Goal: Task Accomplishment & Management: Use online tool/utility

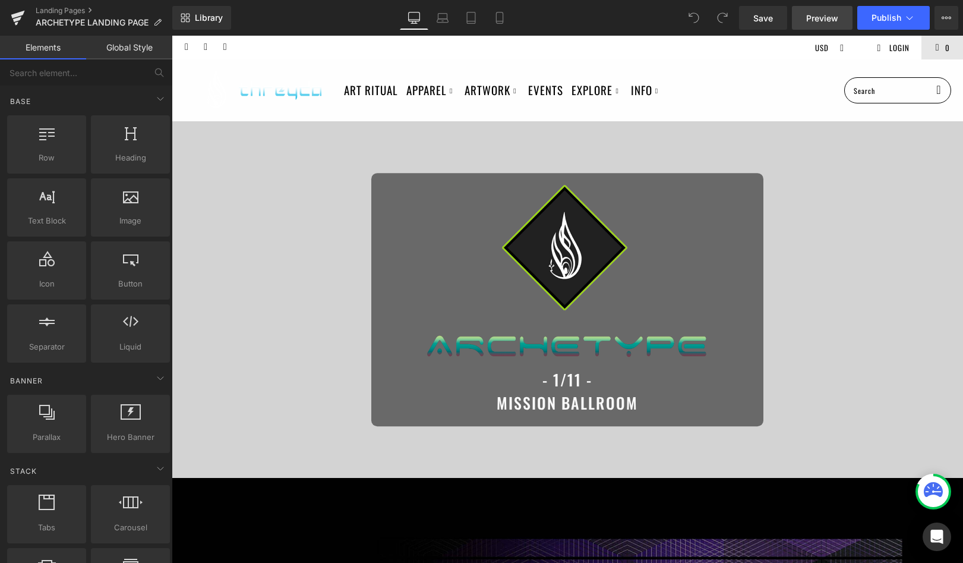
click at [825, 24] on link "Preview" at bounding box center [822, 18] width 61 height 24
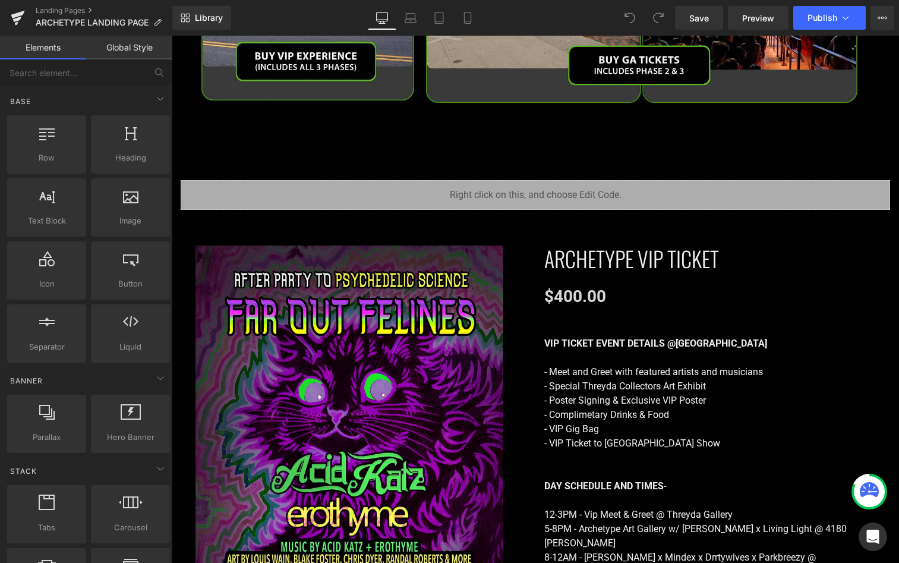
scroll to position [2041, 0]
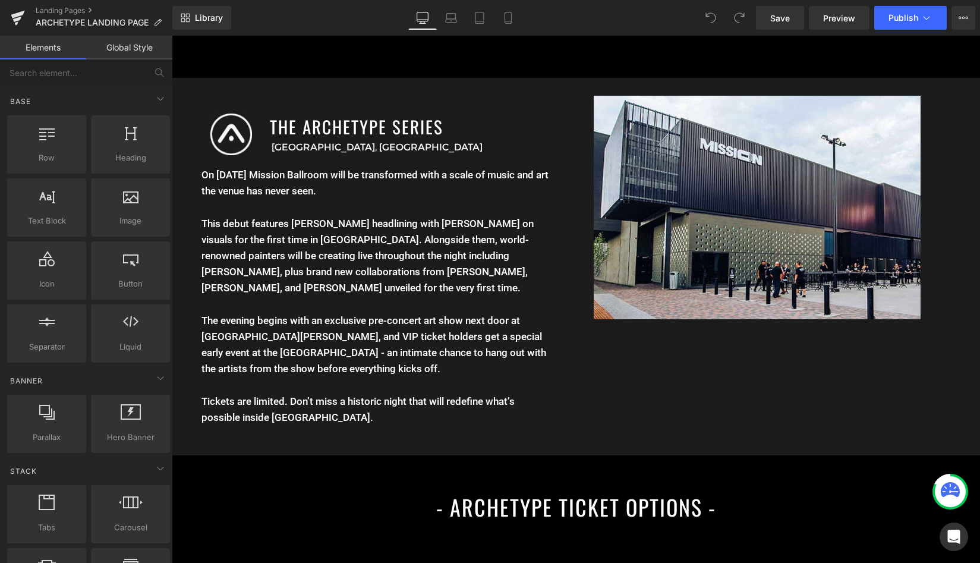
scroll to position [1276, 0]
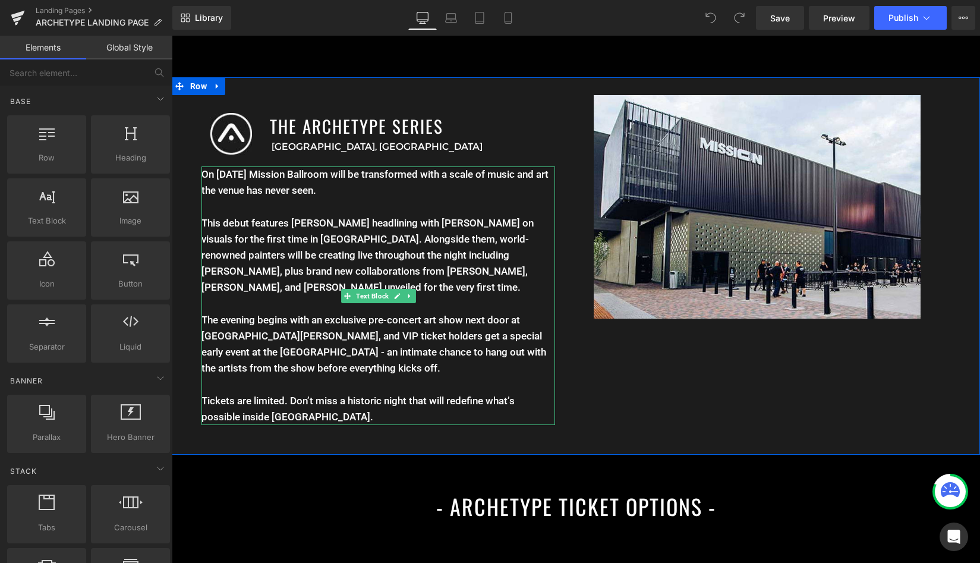
click at [326, 343] on p "The evening begins with an exclusive pre-concert art show next door at 4180 Wyn…" at bounding box center [377, 344] width 353 height 65
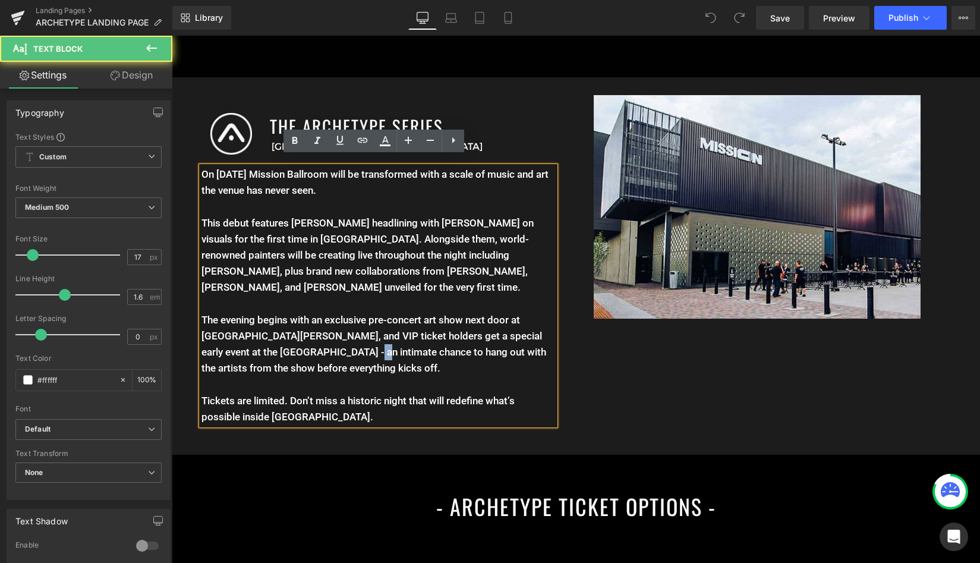
click at [326, 343] on p "The evening begins with an exclusive pre-concert art show next door at 4180 Wyn…" at bounding box center [377, 344] width 353 height 65
click at [343, 393] on p "Tickets are limited. Don’t miss a historic night that will redefine what’s poss…" at bounding box center [377, 409] width 353 height 32
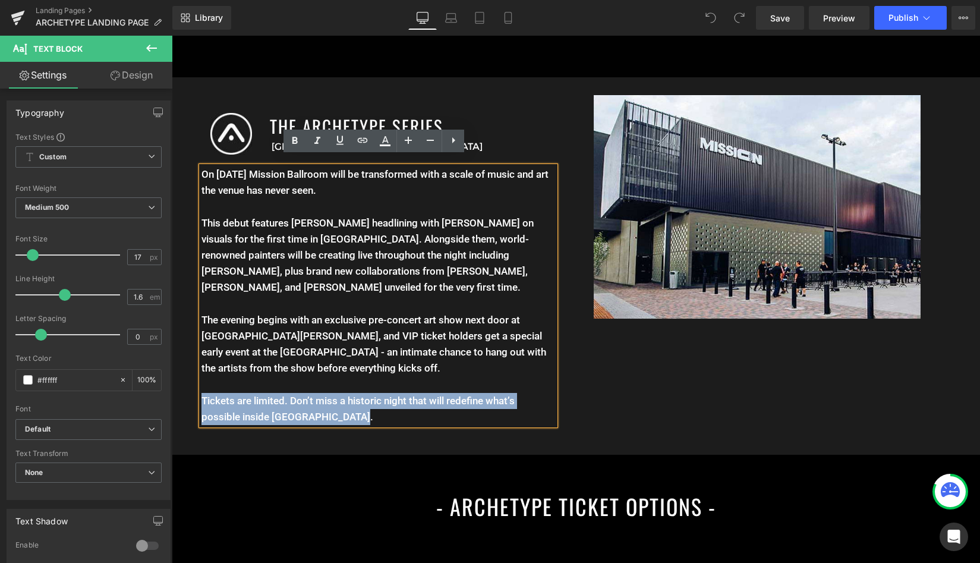
drag, startPoint x: 367, startPoint y: 410, endPoint x: 188, endPoint y: 384, distance: 180.7
click at [188, 384] on div "Image THE ARCHETYPE SERIES Heading Denver, CO Text Block Row On January 11th Mi…" at bounding box center [374, 263] width 404 height 336
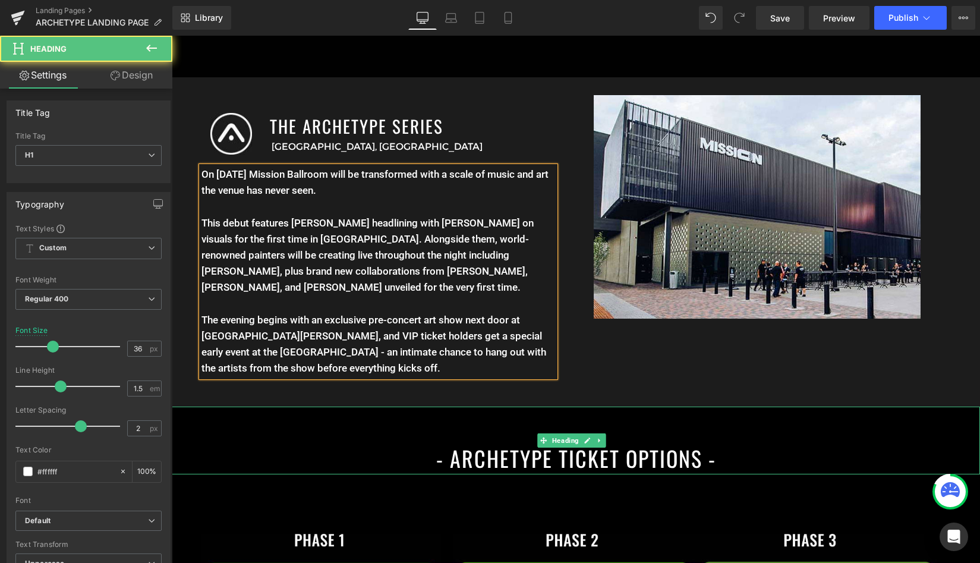
click at [695, 406] on div "- ARCHETYPE TICKET OPTIONS -" at bounding box center [576, 440] width 808 height 68
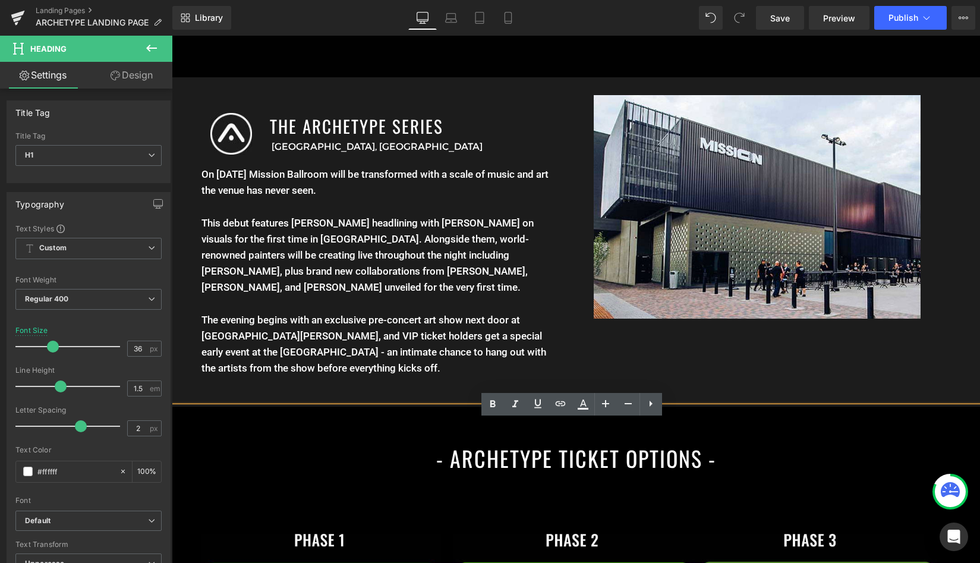
scroll to position [1234, 0]
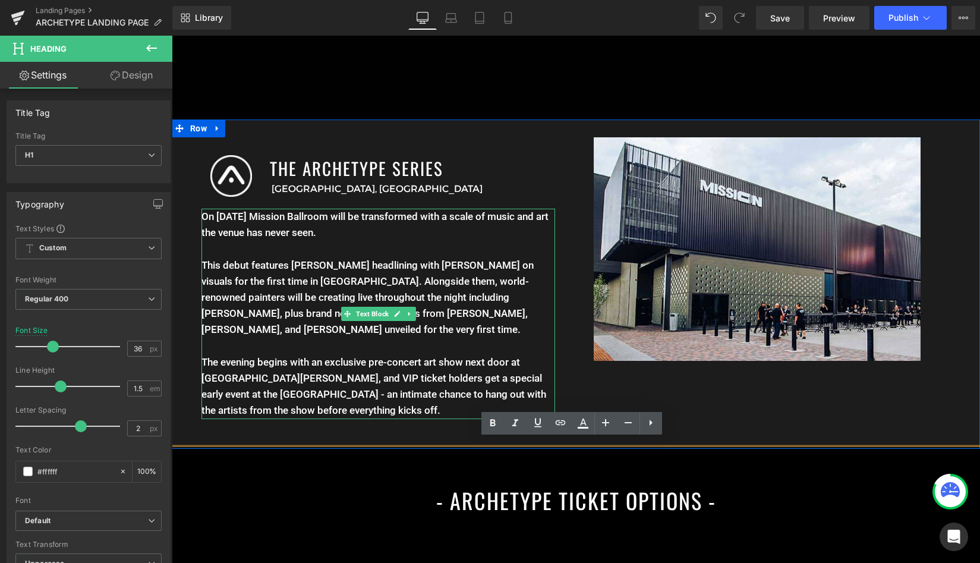
click at [360, 329] on p "This debut features Ott headlining with Android Jones on visuals for the first …" at bounding box center [377, 305] width 353 height 97
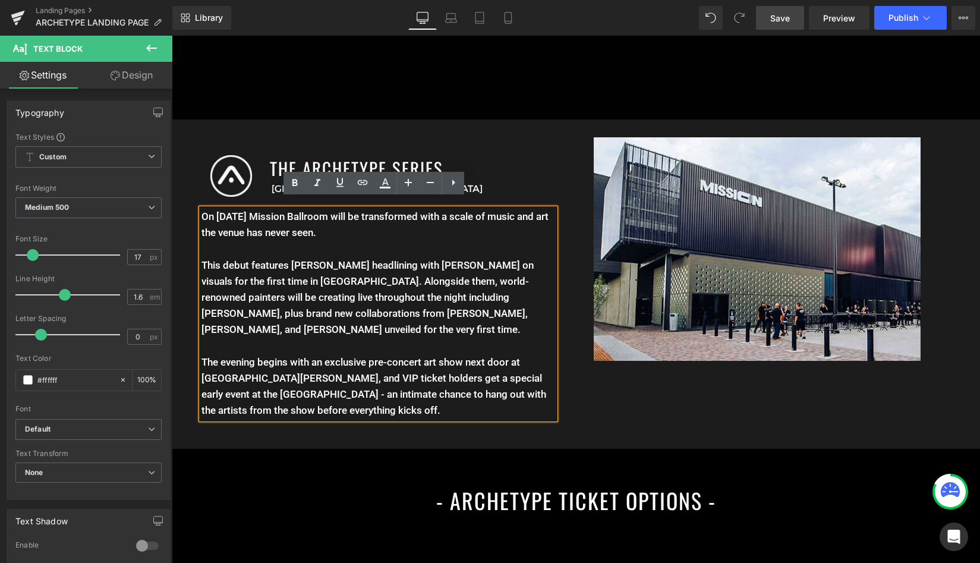
click at [799, 25] on link "Save" at bounding box center [780, 18] width 48 height 24
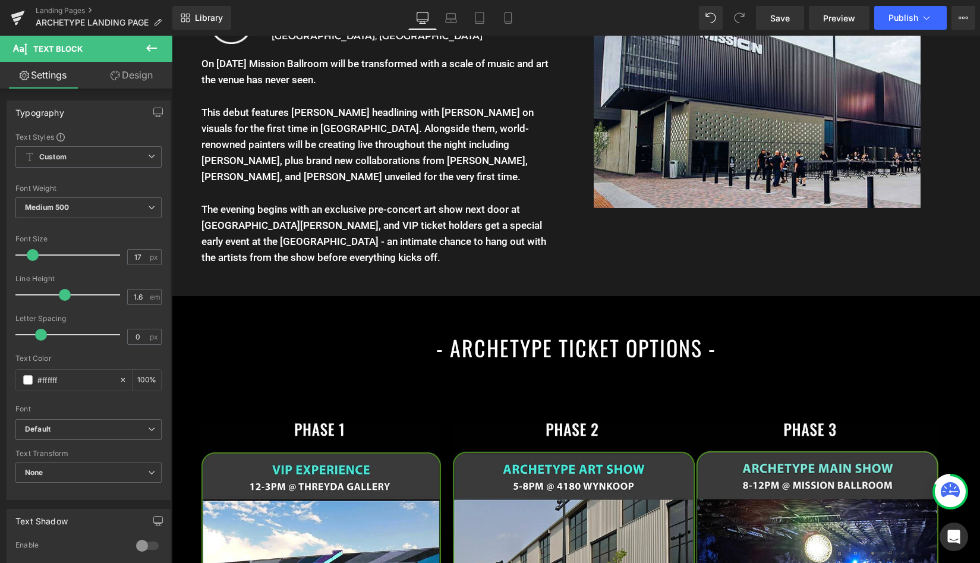
scroll to position [596, 0]
